Goal: Task Accomplishment & Management: Use online tool/utility

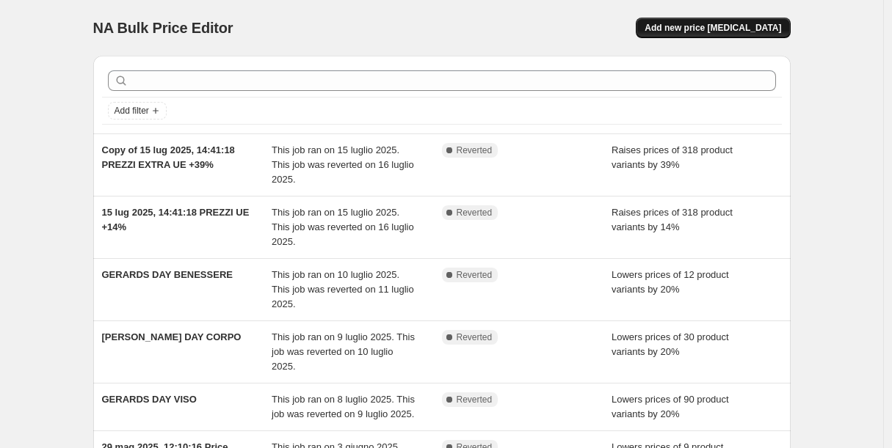
click at [692, 26] on span "Add new price [MEDICAL_DATA]" at bounding box center [712, 28] width 137 height 12
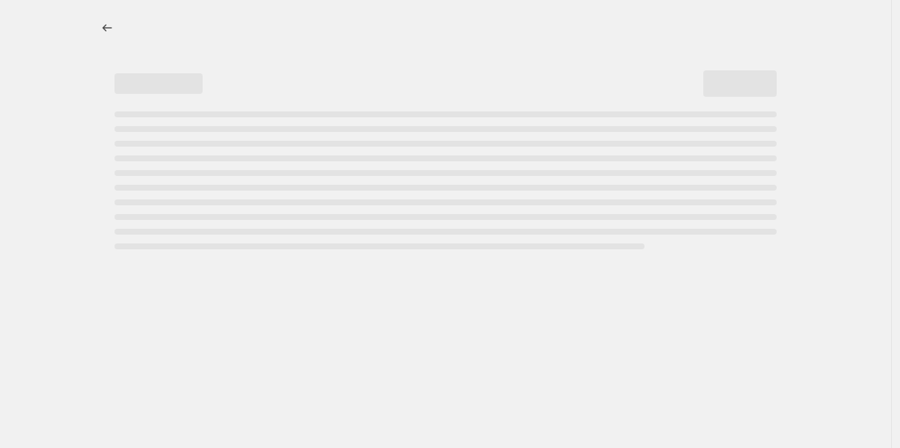
select select "percentage"
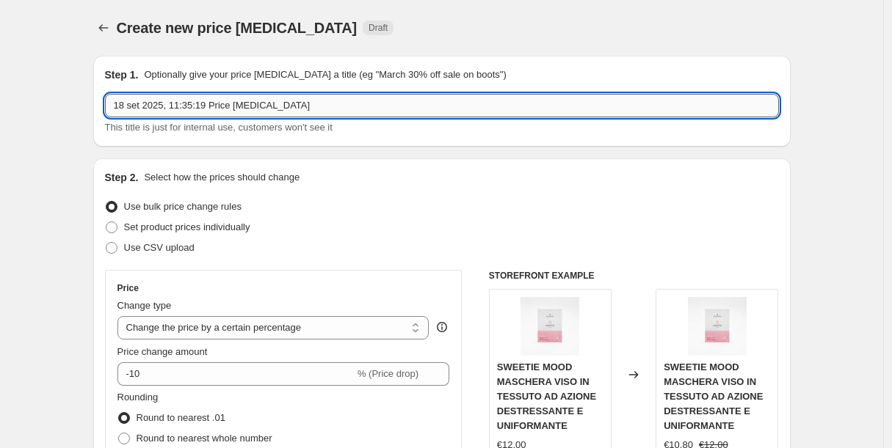
drag, startPoint x: 294, startPoint y: 107, endPoint x: 214, endPoint y: 104, distance: 79.3
click at [214, 104] on input "18 set 2025, 11:35:19 Price [MEDICAL_DATA]" at bounding box center [442, 105] width 674 height 23
type input "18 set 2025, 11:35:19 FACE FIRST"
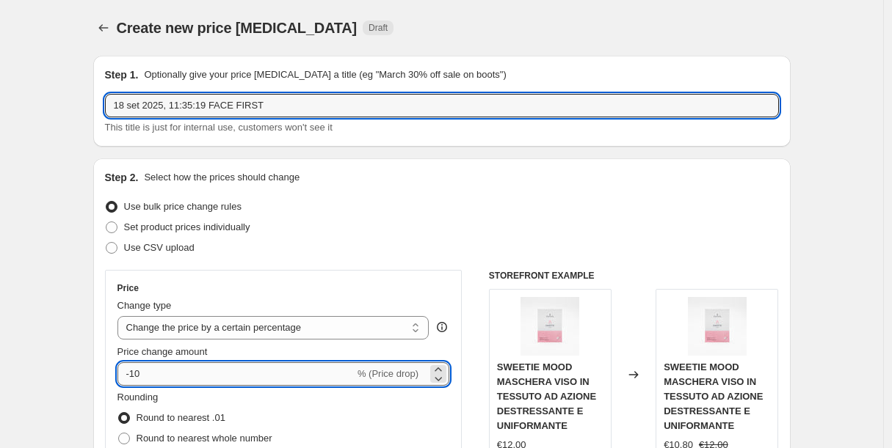
click at [150, 376] on input "-10" at bounding box center [235, 374] width 237 height 23
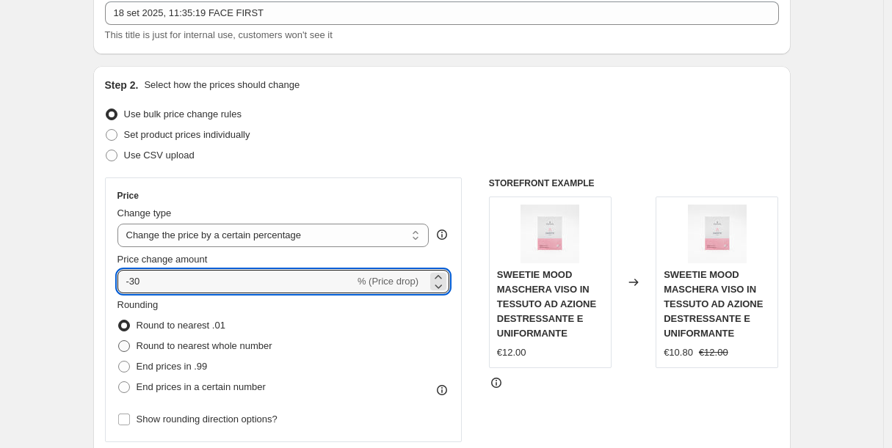
type input "-30"
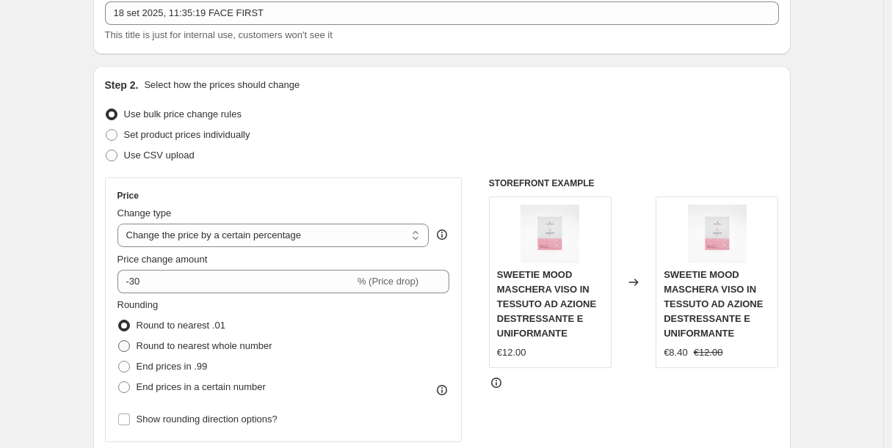
click at [134, 349] on label "Round to nearest whole number" at bounding box center [194, 346] width 155 height 21
click at [119, 341] on input "Round to nearest whole number" at bounding box center [118, 341] width 1 height 1
radio input "true"
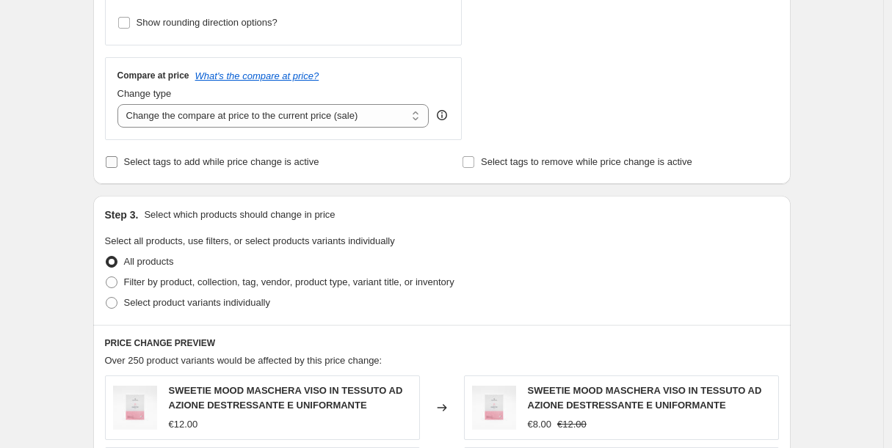
scroll to position [491, 0]
click at [187, 285] on span "Filter by product, collection, tag, vendor, product type, variant title, or inv…" at bounding box center [289, 280] width 330 height 11
click at [106, 276] on input "Filter by product, collection, tag, vendor, product type, variant title, or inv…" at bounding box center [106, 275] width 1 height 1
radio input "true"
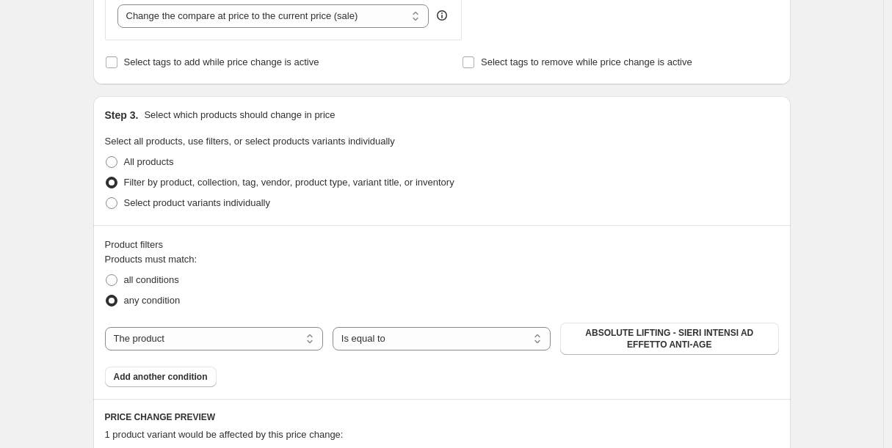
scroll to position [613, 0]
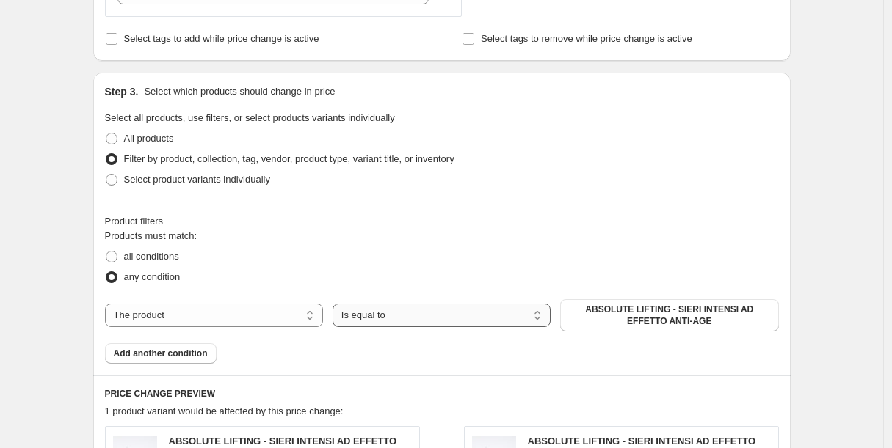
click at [388, 313] on select "Is equal to Is not equal to" at bounding box center [441, 315] width 218 height 23
click at [277, 323] on select "The product The product's collection The product's tag The product's vendor The…" at bounding box center [214, 315] width 218 height 23
select select "collection"
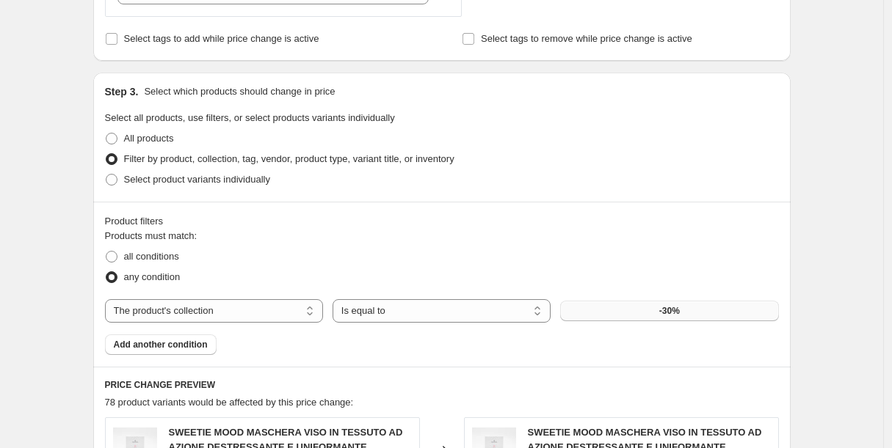
click at [612, 313] on button "-30%" at bounding box center [669, 311] width 218 height 21
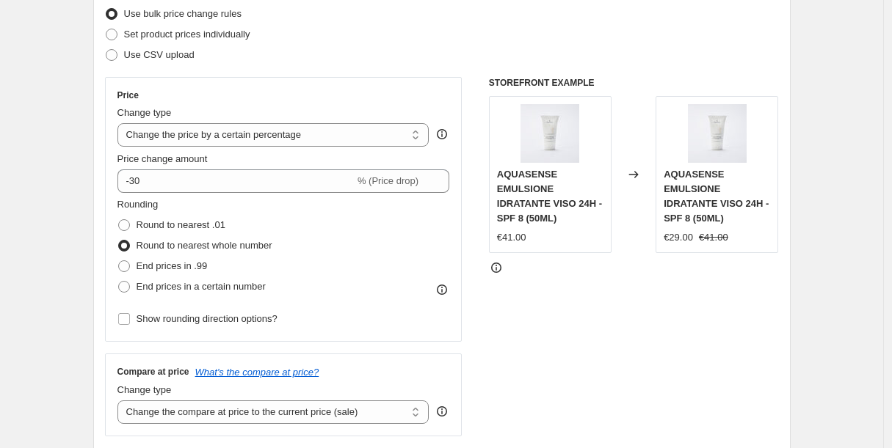
scroll to position [156, 0]
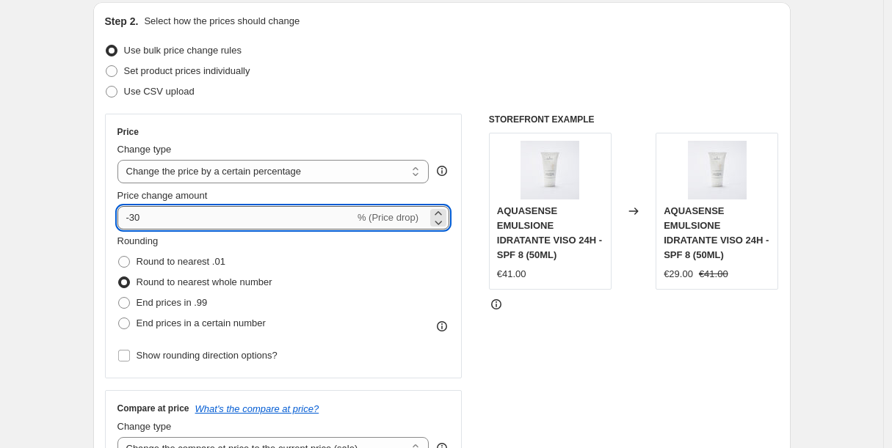
click at [183, 217] on input "-30" at bounding box center [235, 217] width 237 height 23
type input "-3"
type input "-15"
click at [106, 204] on div "Step 2. Select how the prices should change Use bulk price change rules Set pro…" at bounding box center [441, 259] width 697 height 515
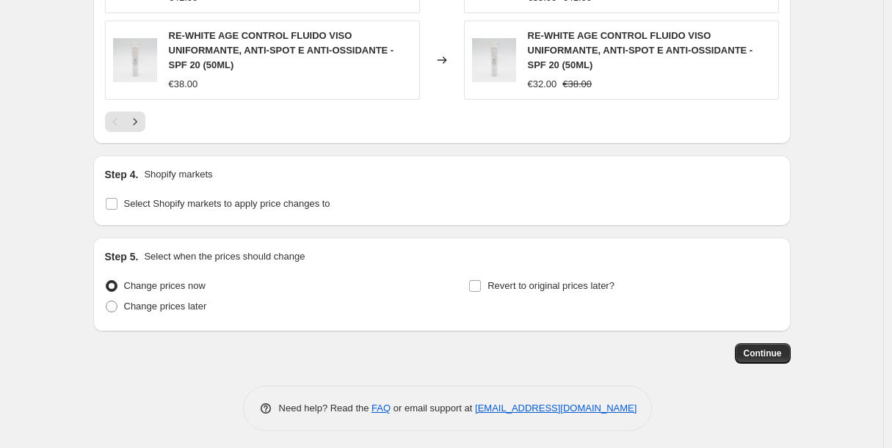
scroll to position [1319, 0]
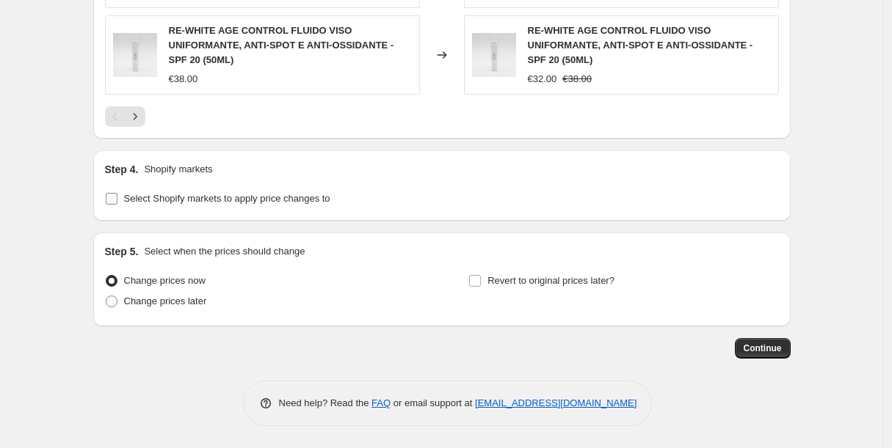
click at [285, 203] on span "Select Shopify markets to apply price changes to" at bounding box center [227, 198] width 206 height 11
click at [117, 203] on input "Select Shopify markets to apply price changes to" at bounding box center [112, 199] width 12 height 12
checkbox input "true"
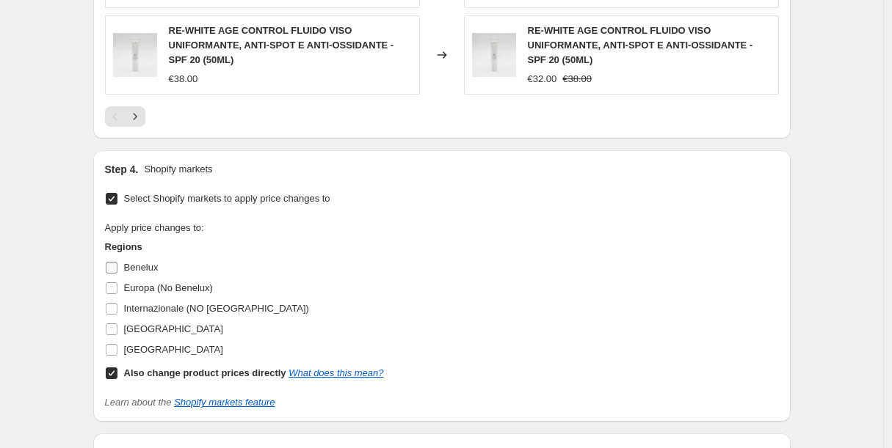
click at [114, 269] on input "Benelux" at bounding box center [112, 268] width 12 height 12
checkbox input "true"
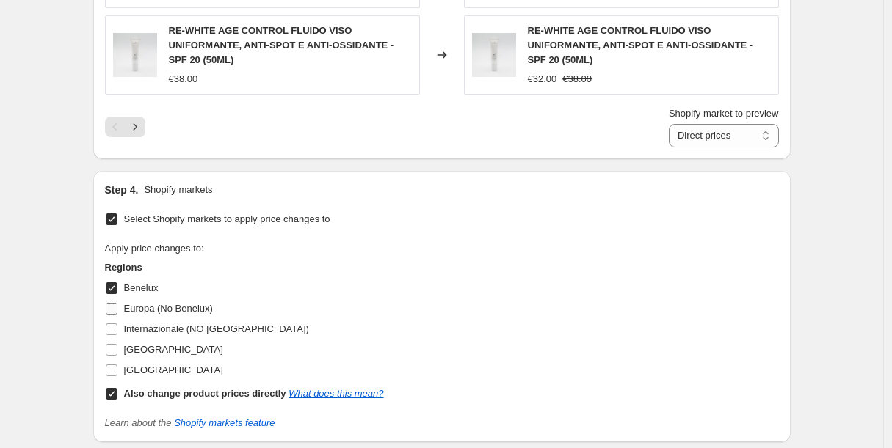
click at [115, 308] on input "Europa (No Benelux)" at bounding box center [112, 309] width 12 height 12
checkbox input "true"
click at [117, 332] on input "Internazionale (NO [GEOGRAPHIC_DATA])" at bounding box center [112, 330] width 12 height 12
checkbox input "true"
click at [117, 351] on input "[GEOGRAPHIC_DATA]" at bounding box center [112, 350] width 12 height 12
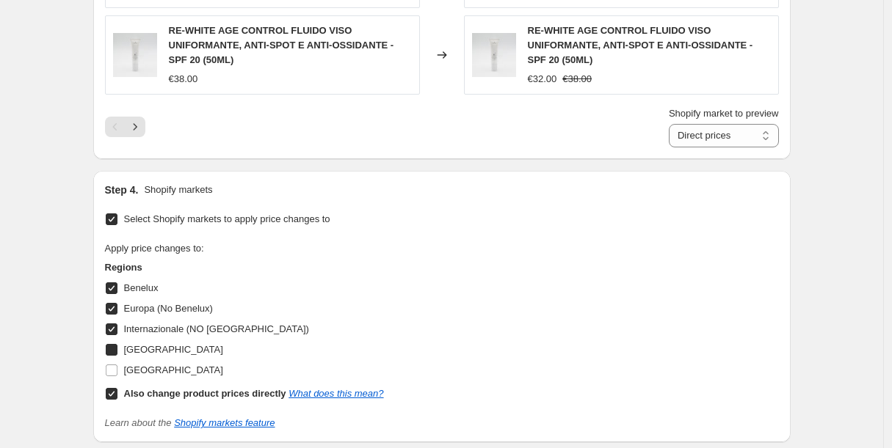
checkbox input "true"
click at [117, 370] on input "[GEOGRAPHIC_DATA]" at bounding box center [112, 371] width 12 height 12
checkbox input "true"
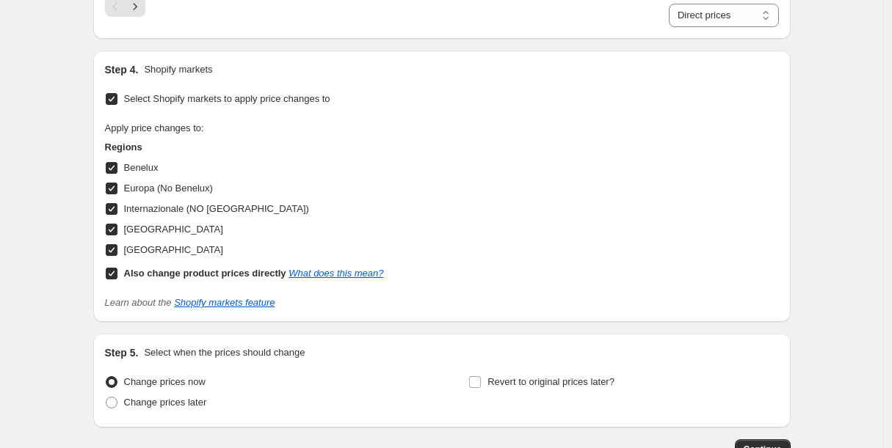
scroll to position [1437, 0]
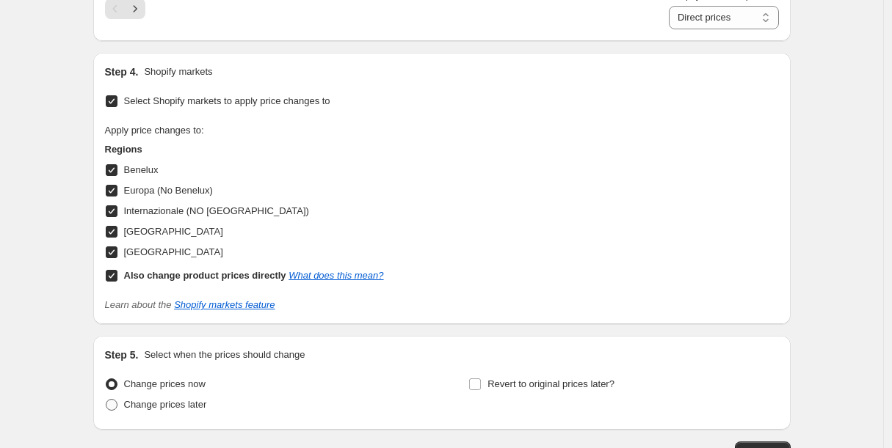
click at [178, 406] on span "Change prices later" at bounding box center [165, 404] width 83 height 11
click at [106, 400] on input "Change prices later" at bounding box center [106, 399] width 1 height 1
radio input "true"
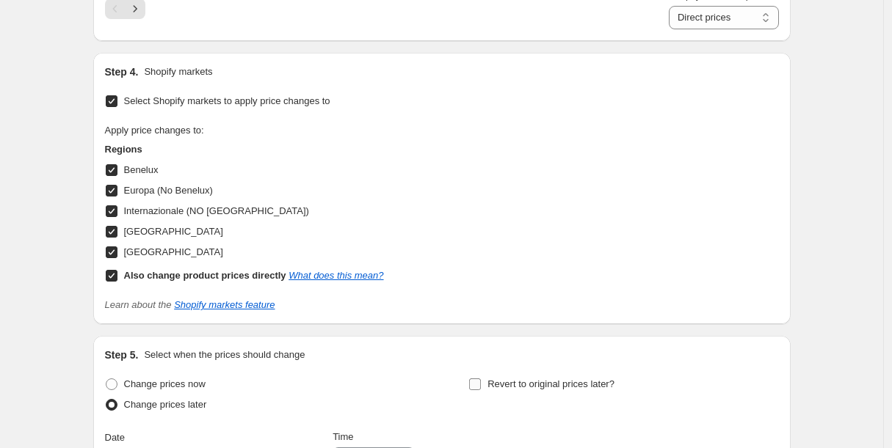
click at [505, 383] on span "Revert to original prices later?" at bounding box center [550, 384] width 127 height 11
click at [481, 383] on input "Revert to original prices later?" at bounding box center [475, 385] width 12 height 12
checkbox input "true"
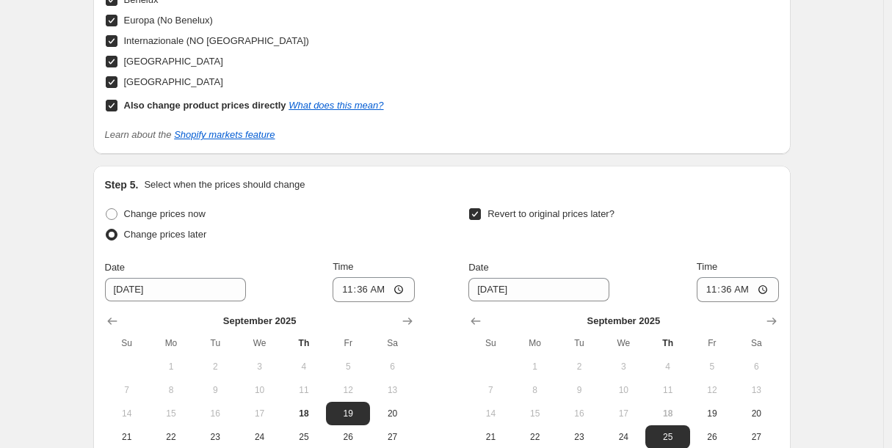
scroll to position [1681, 0]
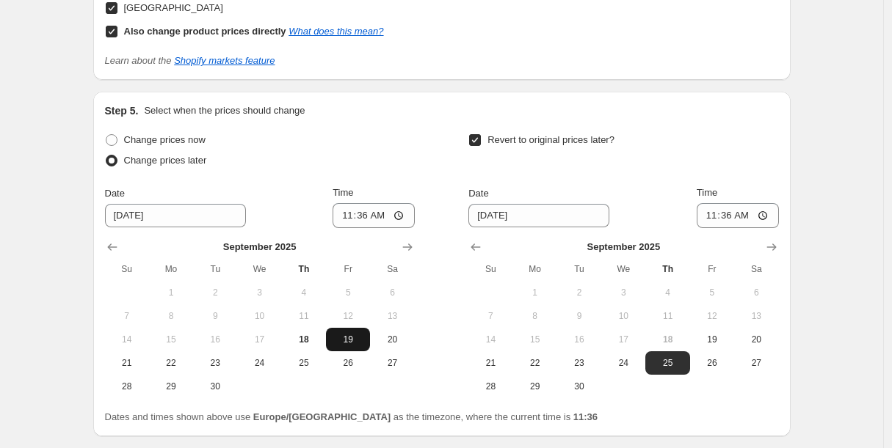
click at [358, 341] on span "19" at bounding box center [348, 340] width 32 height 12
click at [373, 218] on input "11:36" at bounding box center [373, 215] width 82 height 25
click at [365, 217] on input "11:36" at bounding box center [373, 215] width 82 height 25
click at [386, 214] on input "12:36" at bounding box center [373, 215] width 82 height 25
type input "12:15"
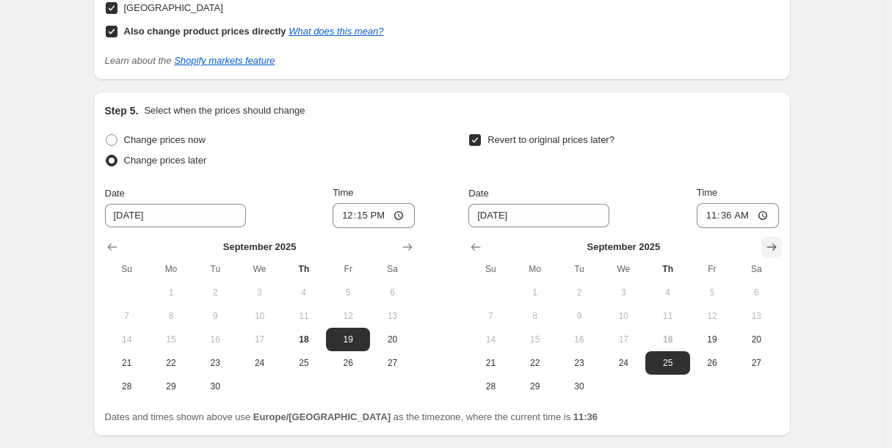
click at [776, 245] on icon "Show next month, October 2025" at bounding box center [771, 247] width 15 height 15
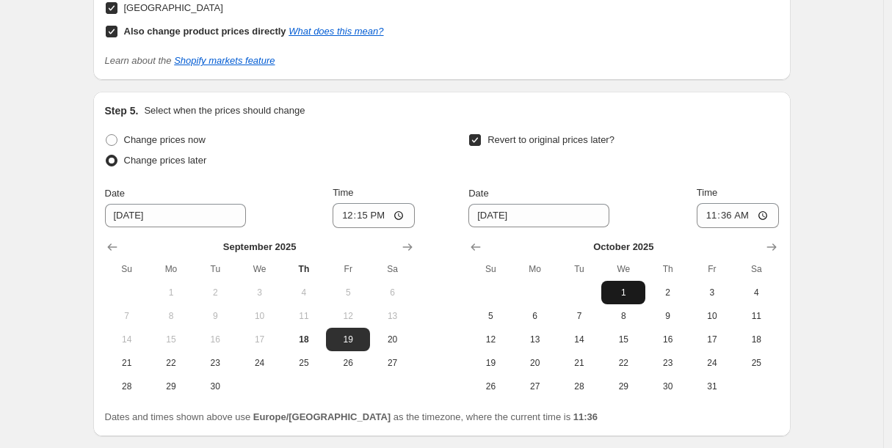
click at [627, 288] on span "1" at bounding box center [623, 293] width 32 height 12
type input "[DATE]"
click at [731, 211] on input "11:36" at bounding box center [737, 215] width 82 height 25
type input "12:00"
click at [691, 147] on div "Revert to original prices later?" at bounding box center [623, 152] width 310 height 44
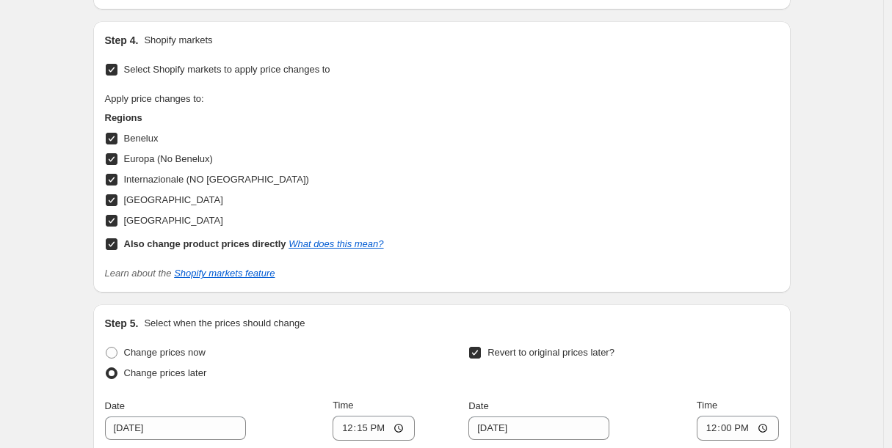
scroll to position [1792, 0]
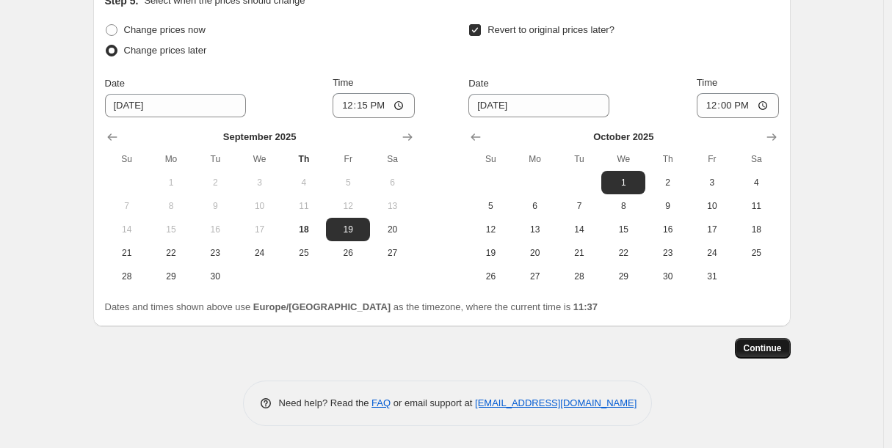
click at [774, 353] on span "Continue" at bounding box center [762, 349] width 38 height 12
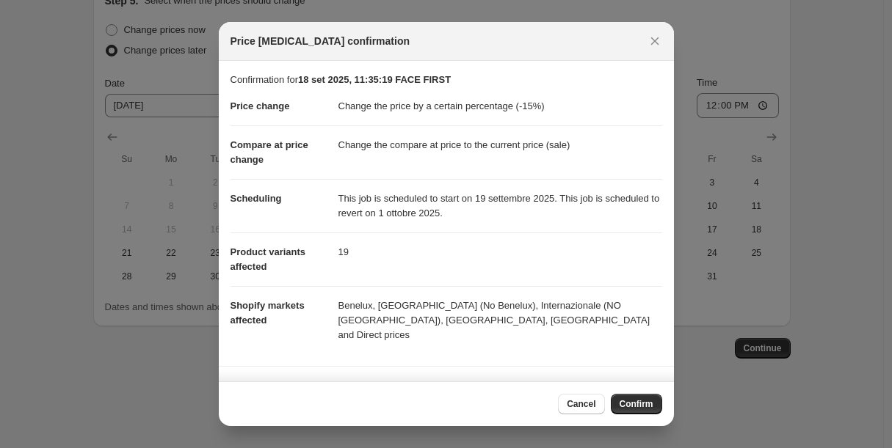
scroll to position [84, 0]
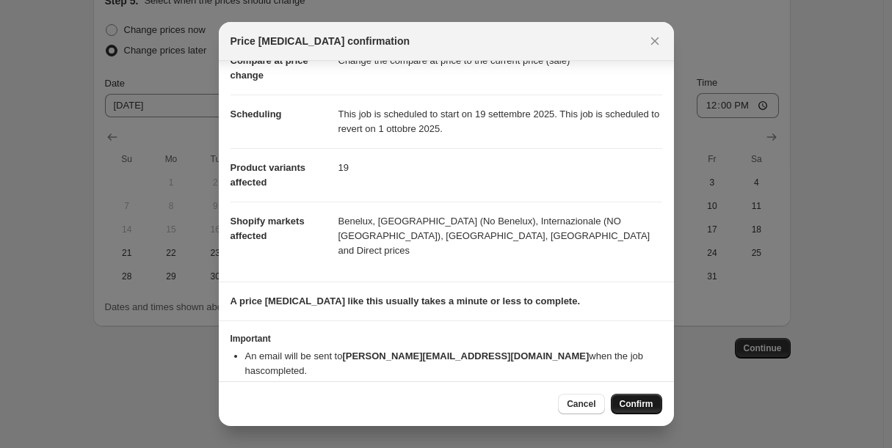
click at [629, 398] on button "Confirm" at bounding box center [636, 404] width 51 height 21
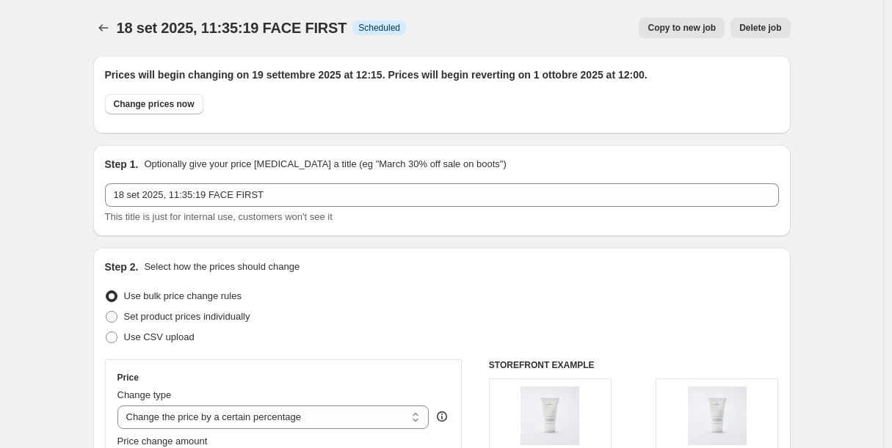
scroll to position [1792, 0]
